Goal: Contribute content: Contribute content

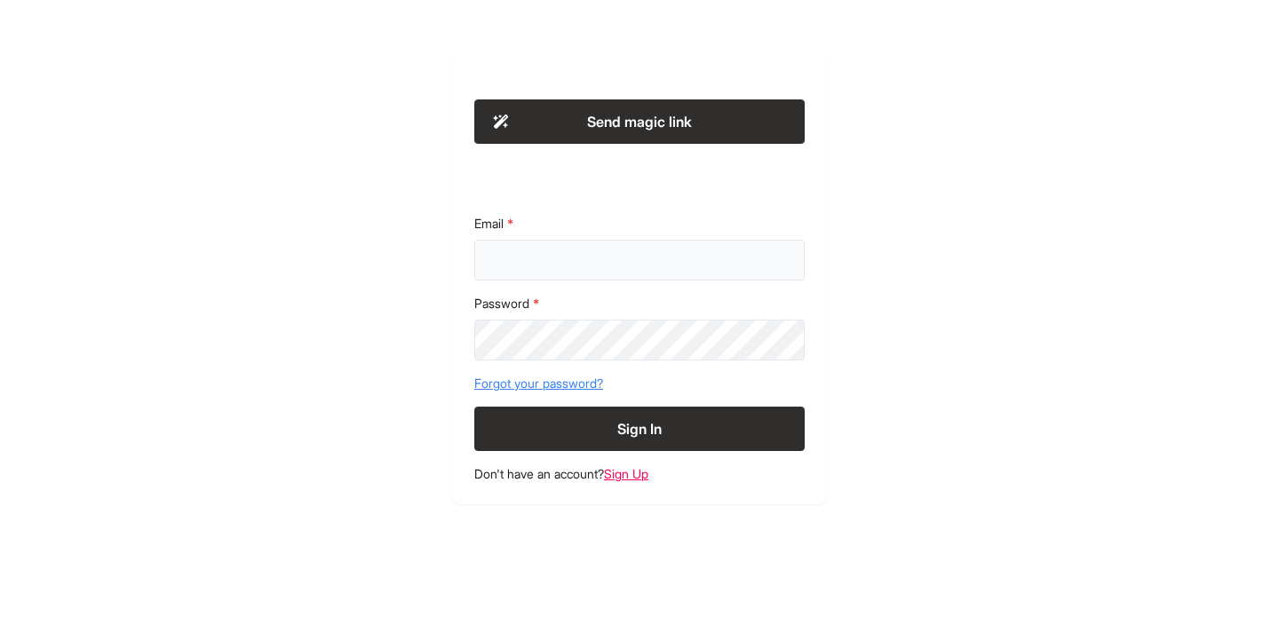
type input "**********"
click at [648, 426] on button "Sign In" at bounding box center [639, 429] width 330 height 44
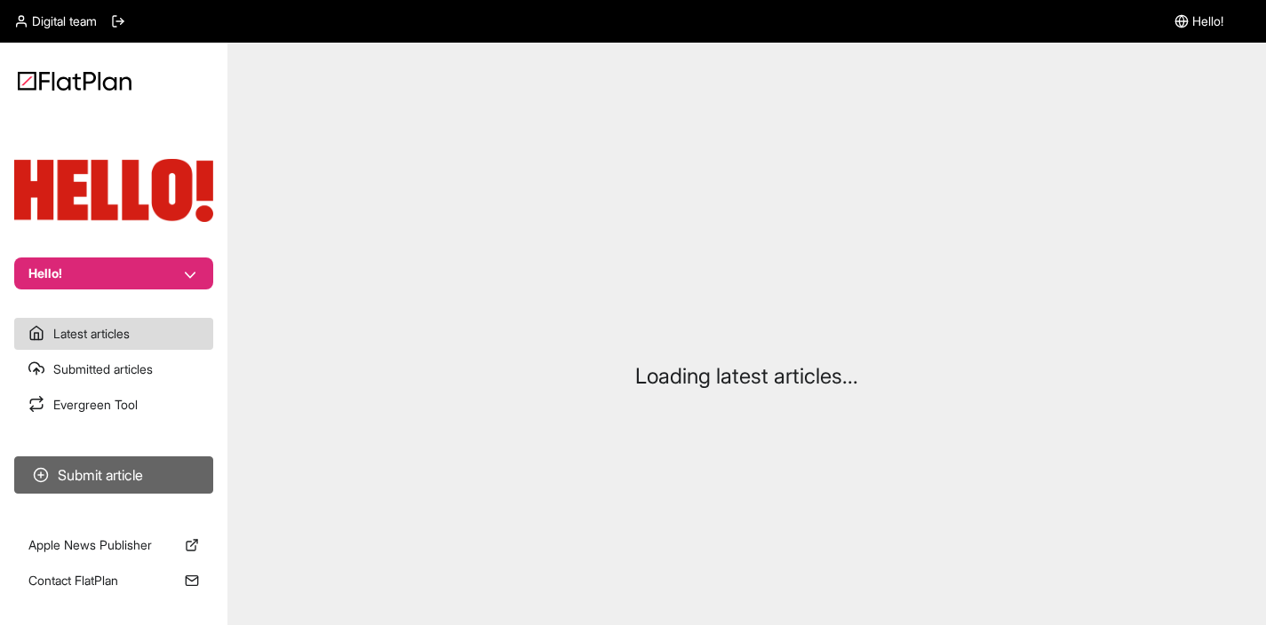
click at [127, 465] on button "Submit article" at bounding box center [113, 475] width 199 height 37
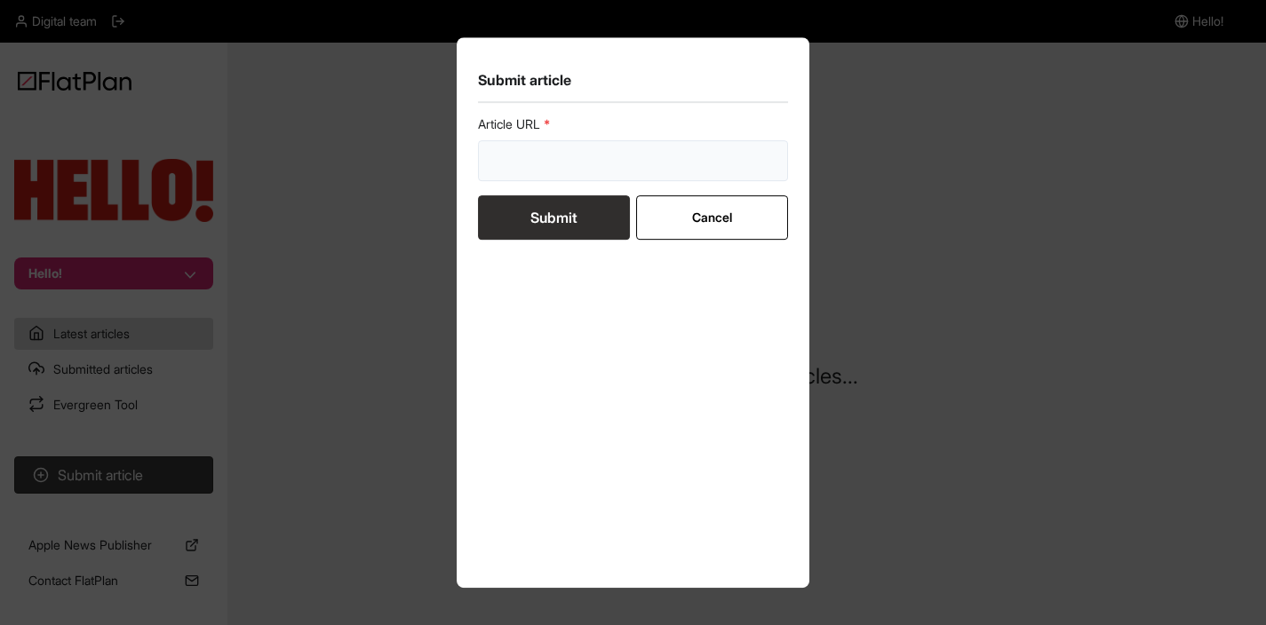
click at [536, 140] on input "url" at bounding box center [633, 160] width 311 height 41
paste input "[URL][DOMAIN_NAME]"
type input "[URL][DOMAIN_NAME]"
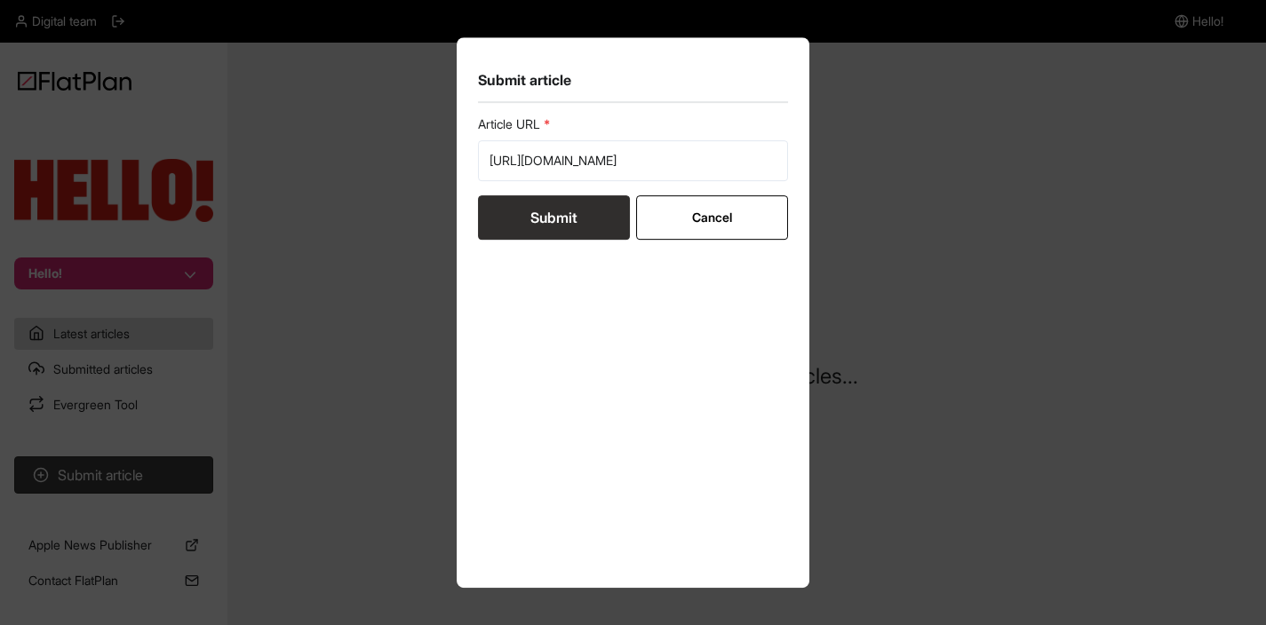
click at [550, 221] on button "Submit" at bounding box center [554, 217] width 152 height 44
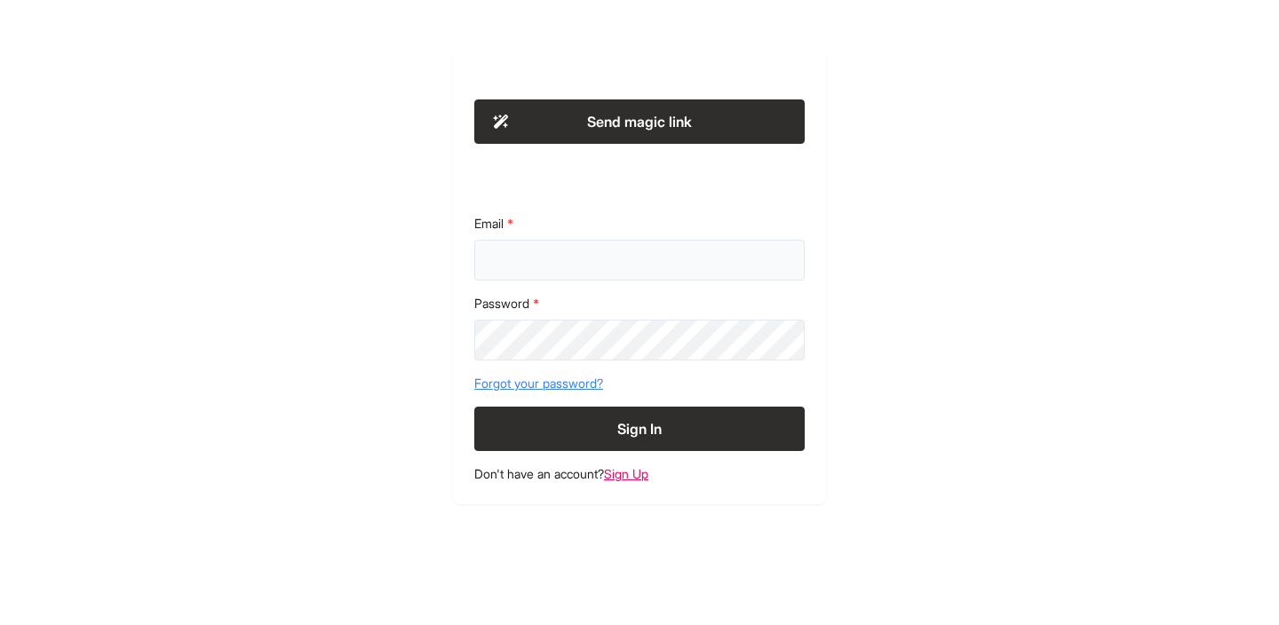
type input "**********"
click at [608, 413] on button "Sign In" at bounding box center [639, 429] width 330 height 44
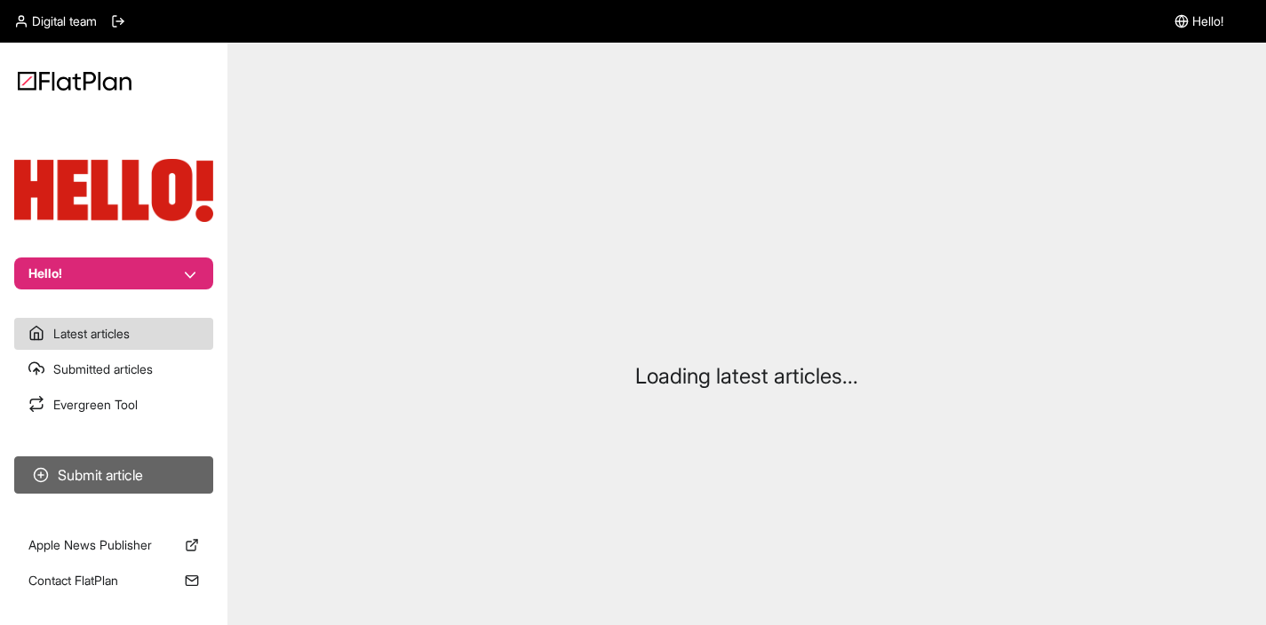
click at [154, 477] on button "Submit article" at bounding box center [113, 475] width 199 height 37
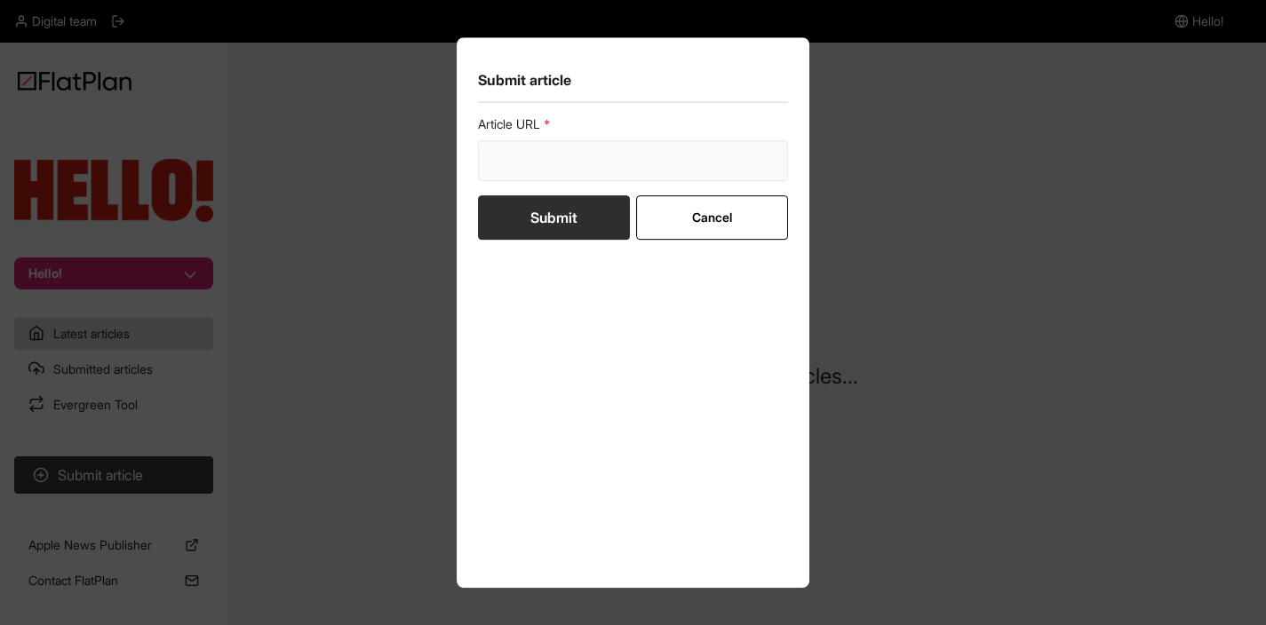
click at [600, 163] on input "url" at bounding box center [633, 160] width 311 height 41
paste input "https://www.hellomagazine.com/shopping/847047/best-boden-sale-dresses/"
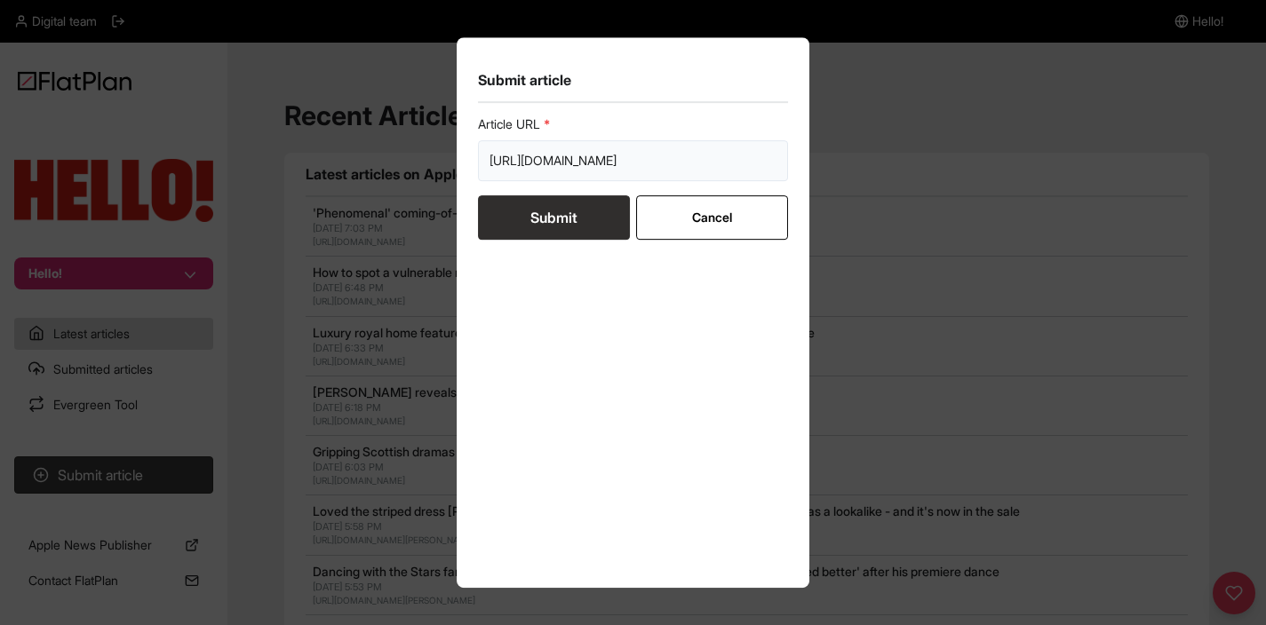
type input "https://www.hellomagazine.com/shopping/847047/best-boden-sale-dresses/"
click at [560, 220] on button "Submit" at bounding box center [554, 217] width 152 height 44
